Goal: Check status: Check status

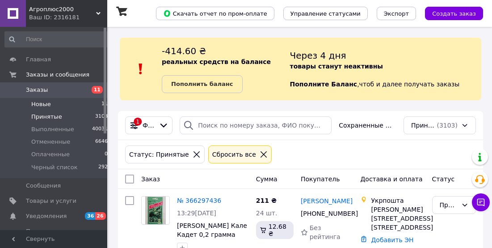
click at [39, 105] on span "Новые" at bounding box center [41, 104] width 20 height 8
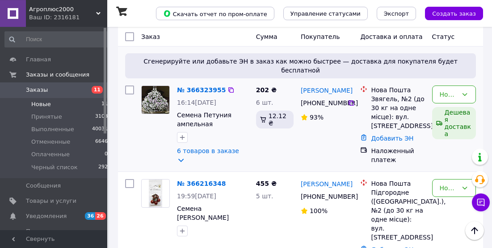
scroll to position [145, 0]
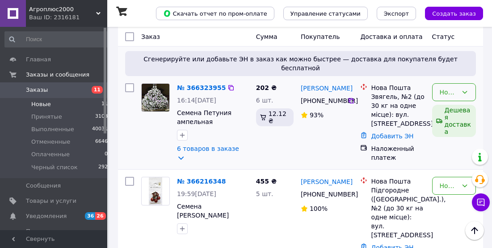
click at [456, 87] on div "Новый" at bounding box center [449, 92] width 18 height 10
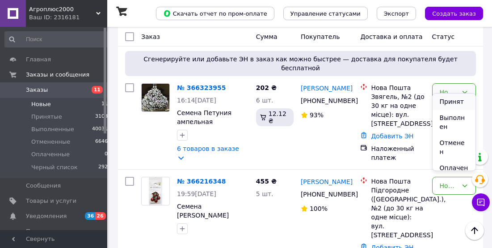
click at [458, 101] on li "Принят" at bounding box center [454, 101] width 43 height 16
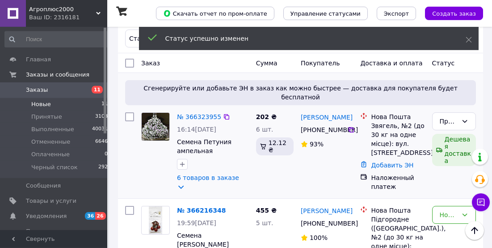
scroll to position [97, 0]
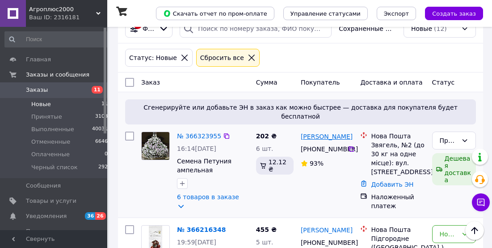
click at [317, 132] on link "[PERSON_NAME]" at bounding box center [327, 136] width 52 height 9
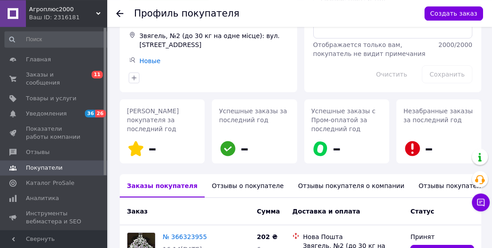
scroll to position [145, 0]
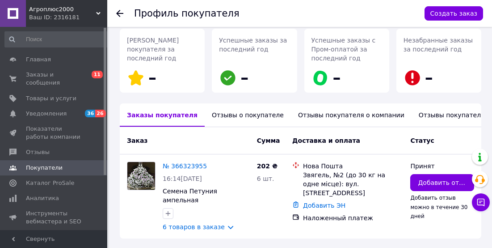
click at [230, 110] on div "Отзывы о покупателе" at bounding box center [248, 114] width 86 height 23
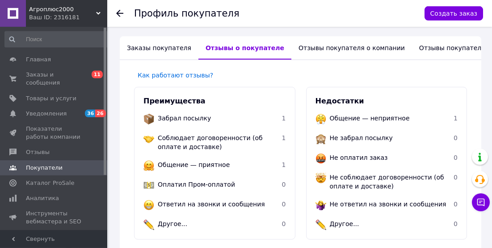
scroll to position [205, 0]
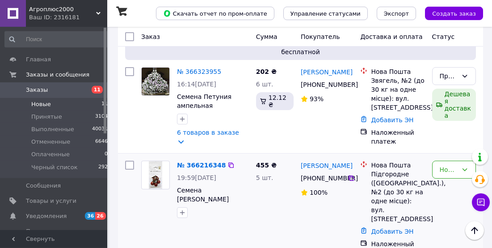
scroll to position [145, 0]
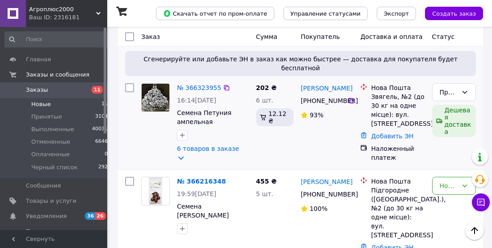
click at [158, 90] on img at bounding box center [156, 98] width 28 height 28
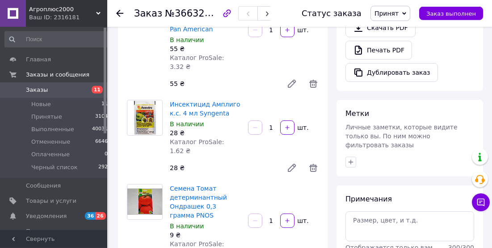
scroll to position [338, 0]
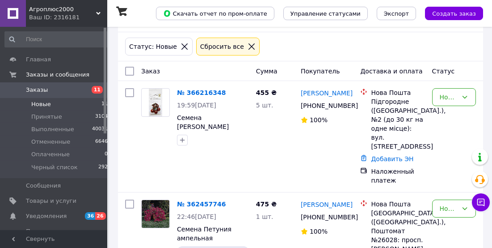
scroll to position [145, 0]
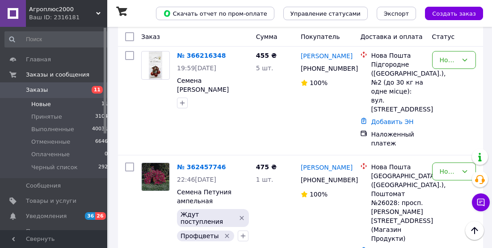
click at [44, 104] on span "Новые" at bounding box center [41, 104] width 20 height 8
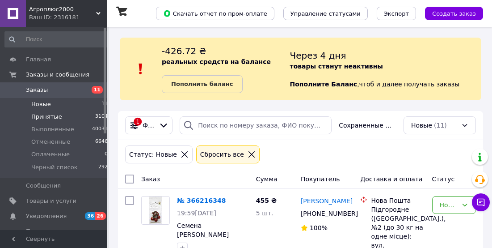
click at [51, 117] on span "Принятые" at bounding box center [46, 117] width 31 height 8
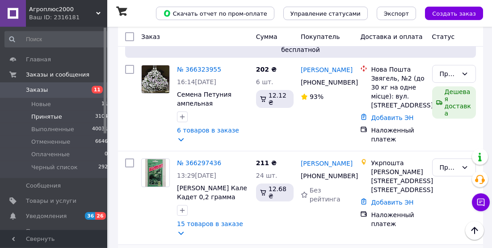
scroll to position [145, 0]
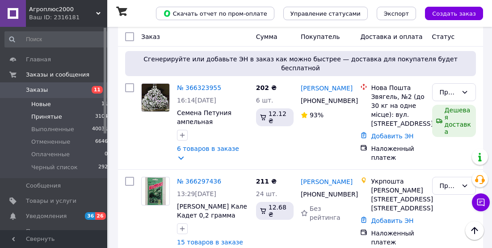
click at [47, 106] on span "Новые" at bounding box center [41, 104] width 20 height 8
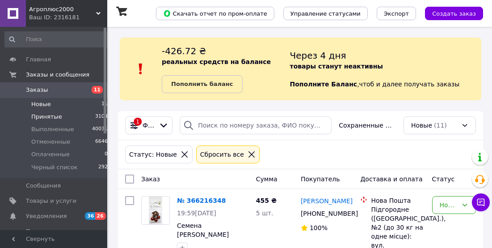
click at [57, 120] on span "Принятые" at bounding box center [46, 117] width 31 height 8
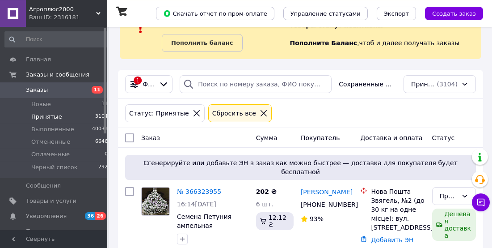
scroll to position [48, 0]
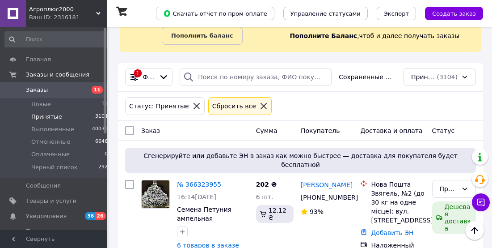
click at [193, 105] on icon at bounding box center [197, 106] width 8 height 8
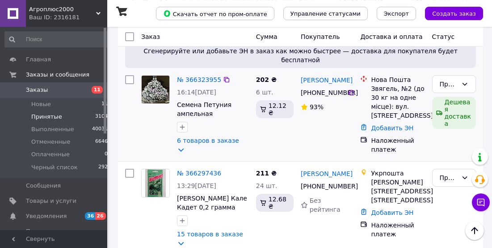
scroll to position [145, 0]
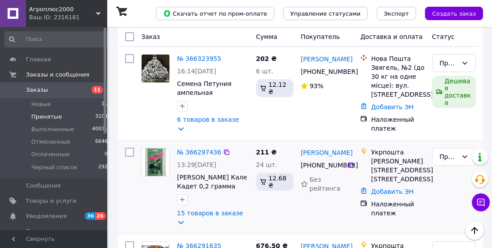
click at [155, 154] on img at bounding box center [155, 162] width 21 height 28
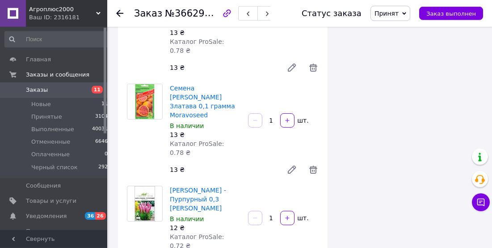
scroll to position [724, 0]
